Goal: Transaction & Acquisition: Download file/media

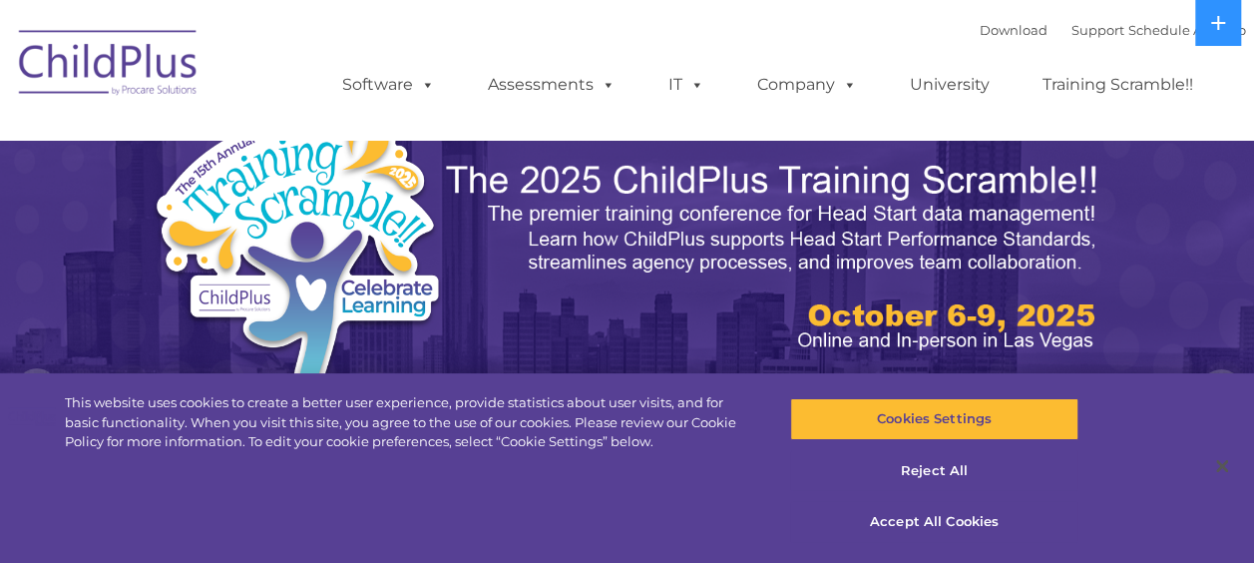
select select "MEDIUM"
click at [936, 523] on button "Accept All Cookies" at bounding box center [934, 522] width 288 height 42
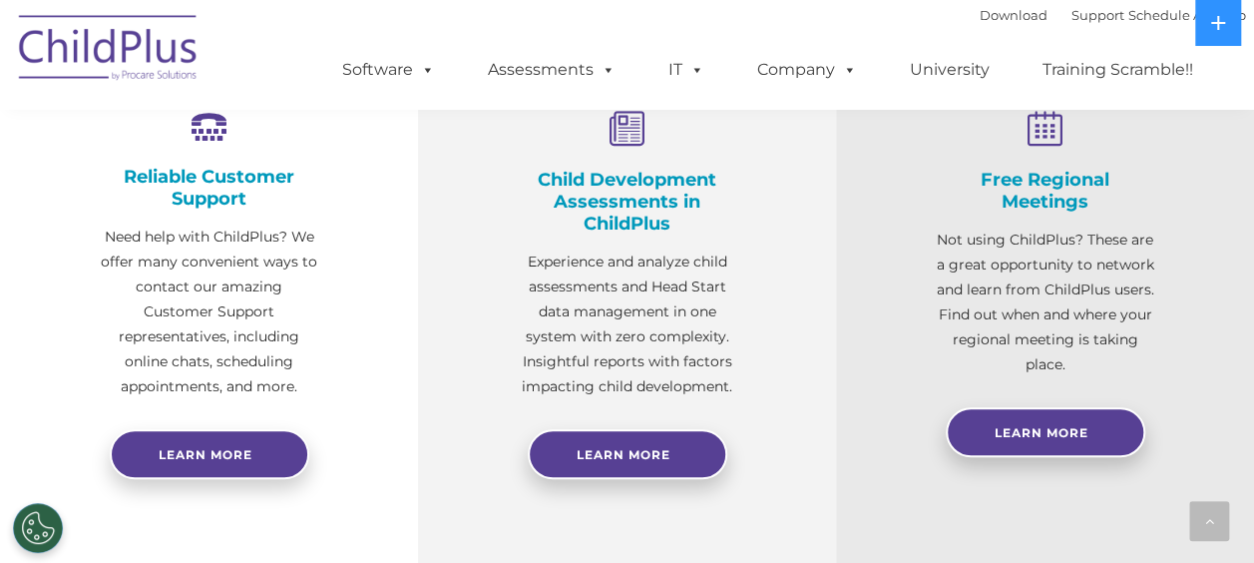
scroll to position [814, 0]
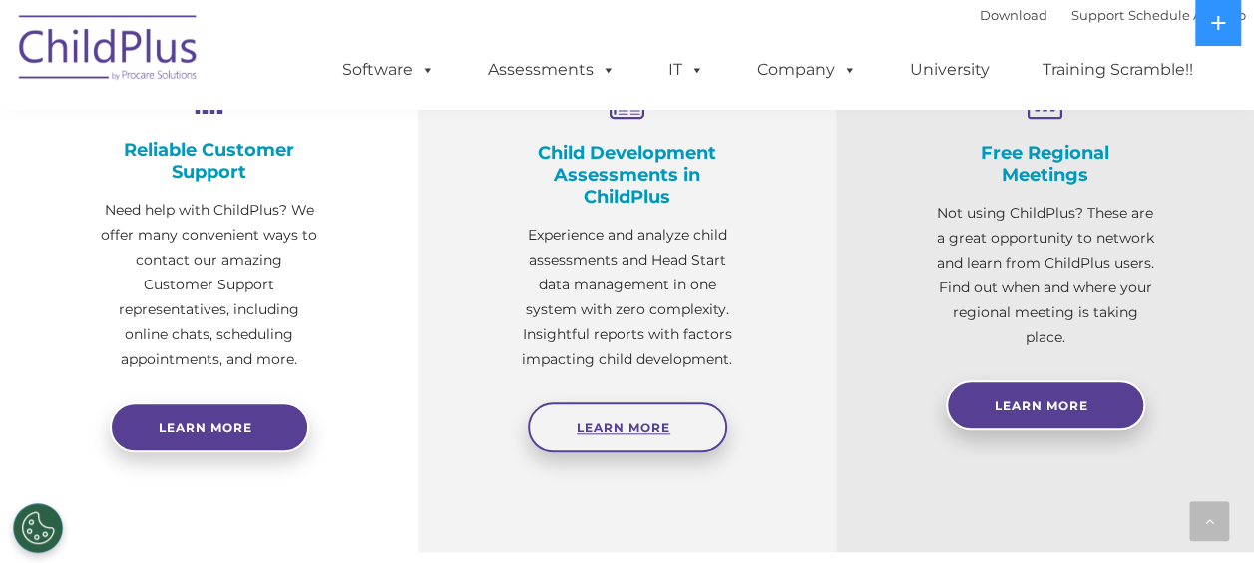
click at [642, 425] on span "Learn More" at bounding box center [624, 427] width 94 height 15
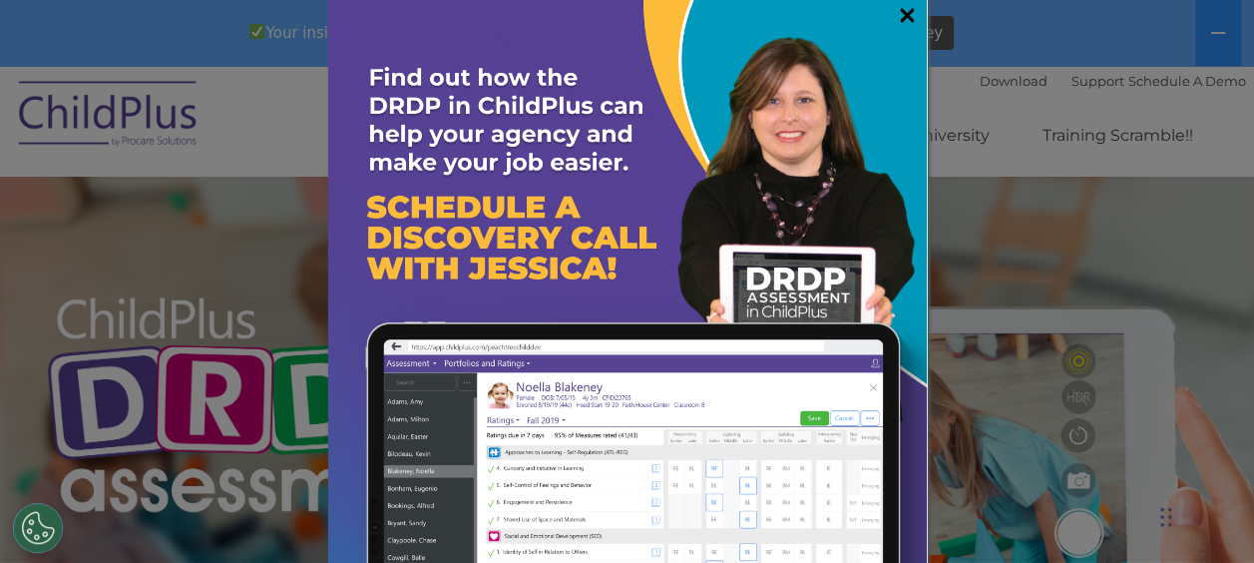
click at [896, 17] on link "×" at bounding box center [907, 15] width 23 height 20
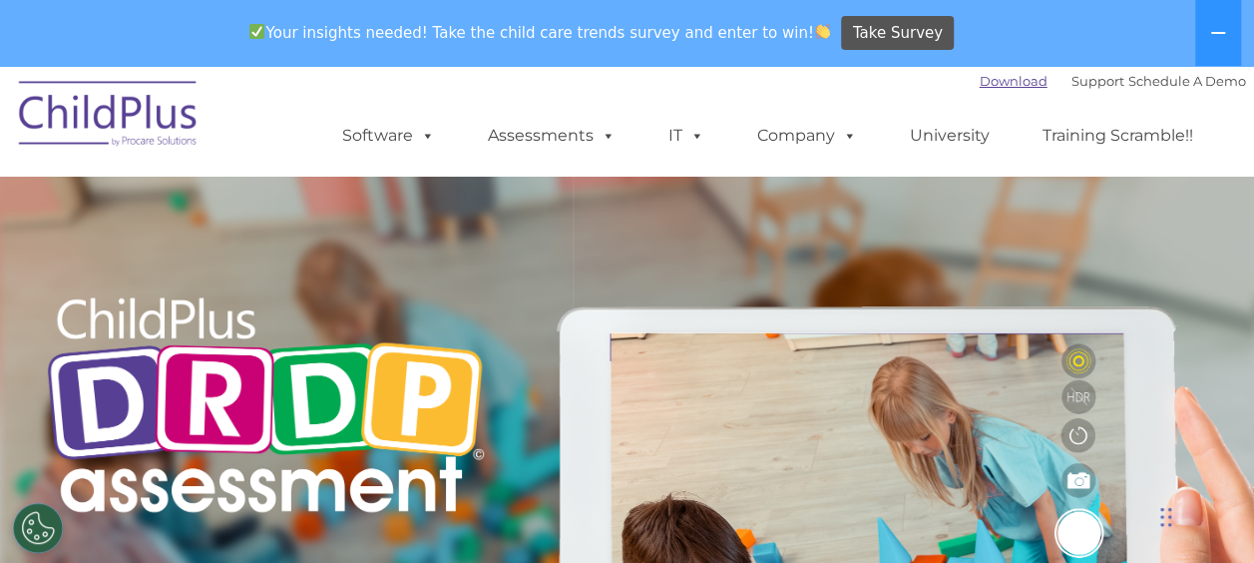
click at [980, 81] on link "Download" at bounding box center [1014, 81] width 68 height 16
